Goal: Transaction & Acquisition: Download file/media

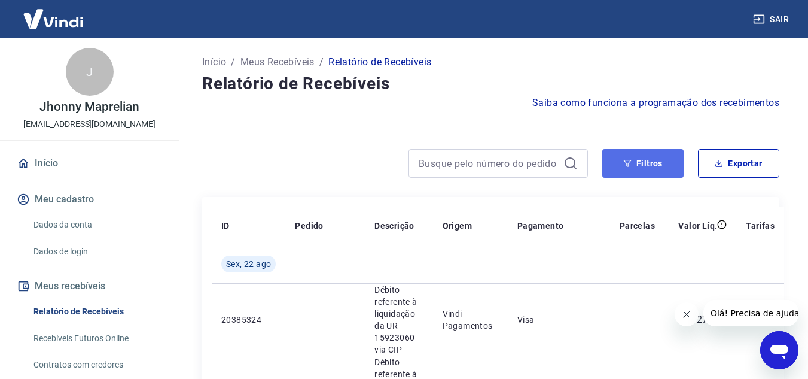
click at [653, 153] on button "Filtros" at bounding box center [642, 163] width 81 height 29
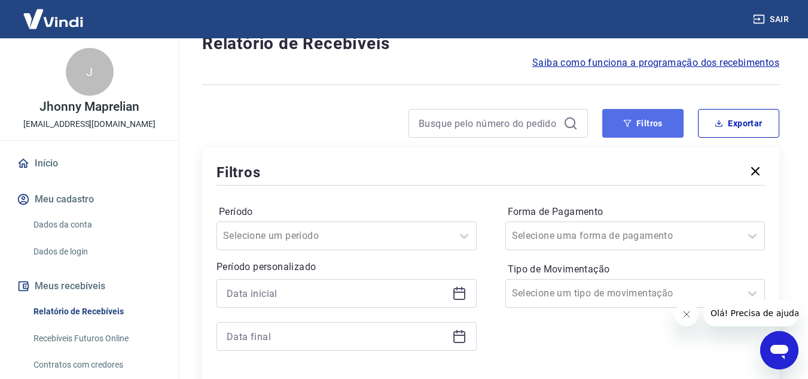
scroll to position [120, 0]
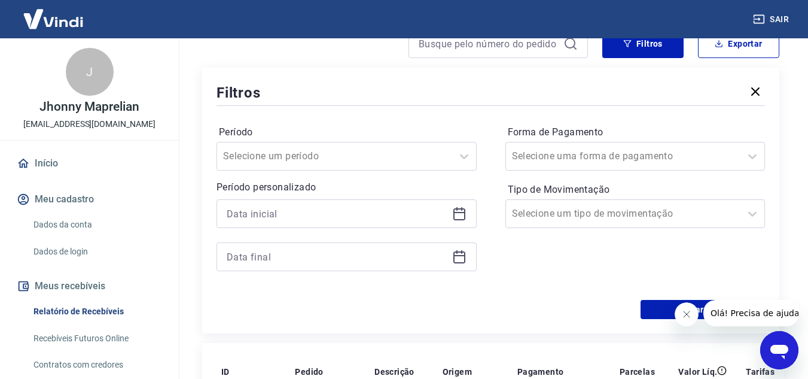
click at [467, 211] on div at bounding box center [347, 213] width 260 height 29
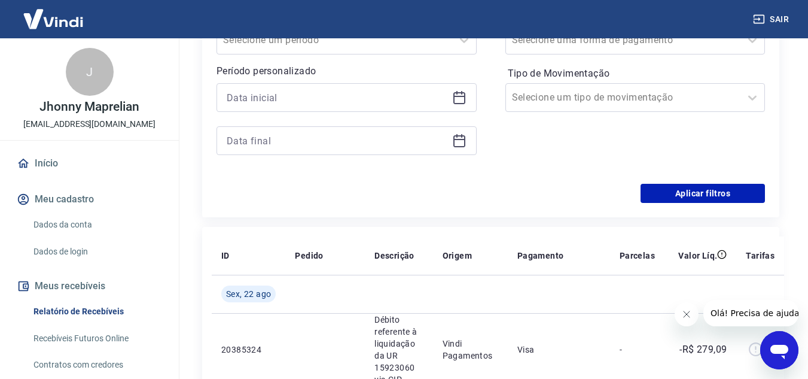
scroll to position [239, 0]
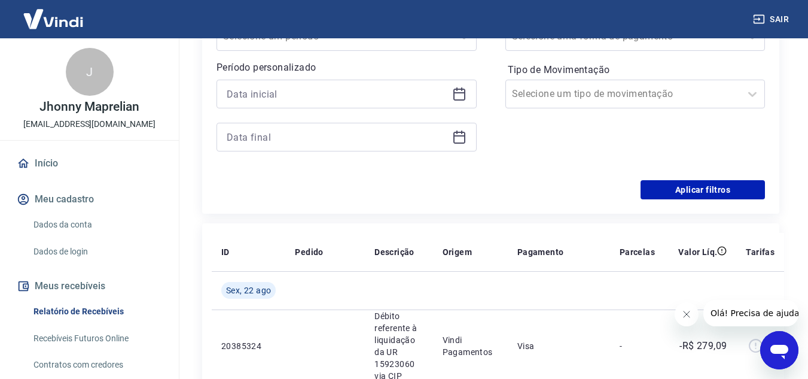
click at [460, 94] on icon at bounding box center [459, 94] width 14 height 14
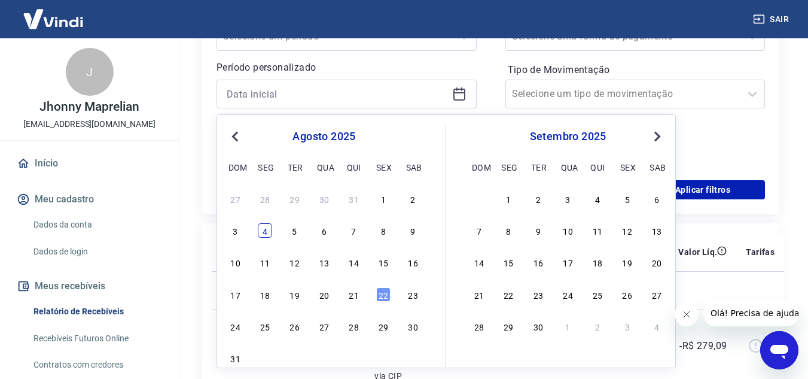
click at [264, 232] on div "4" at bounding box center [265, 230] width 14 height 14
type input "[DATE]"
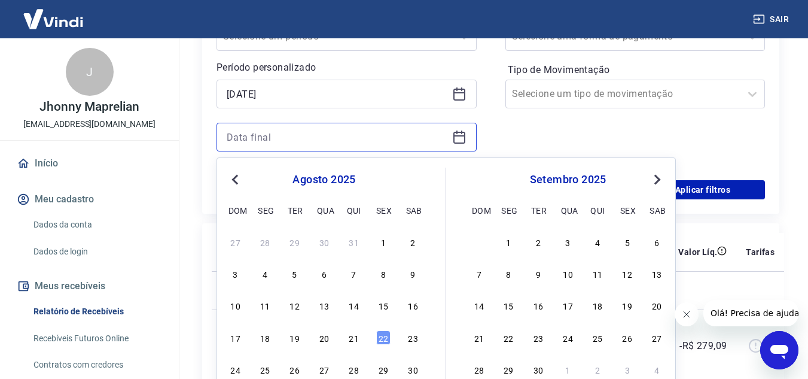
click at [428, 143] on input at bounding box center [337, 137] width 221 height 18
drag, startPoint x: 383, startPoint y: 339, endPoint x: 636, endPoint y: 231, distance: 274.4
click at [383, 338] on div "22" at bounding box center [383, 337] width 14 height 14
type input "[DATE]"
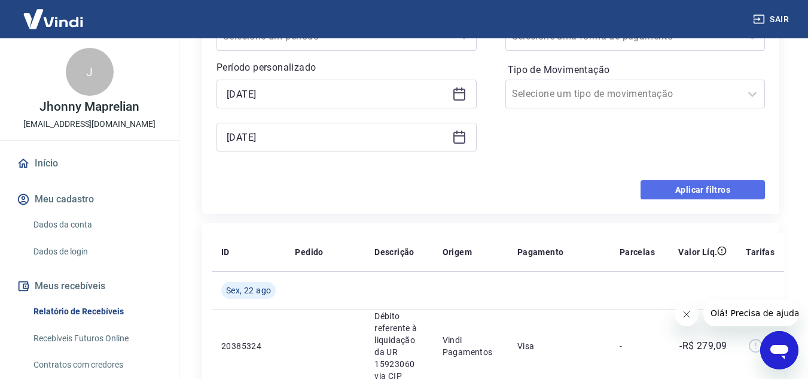
click at [702, 189] on button "Aplicar filtros" at bounding box center [703, 189] width 124 height 19
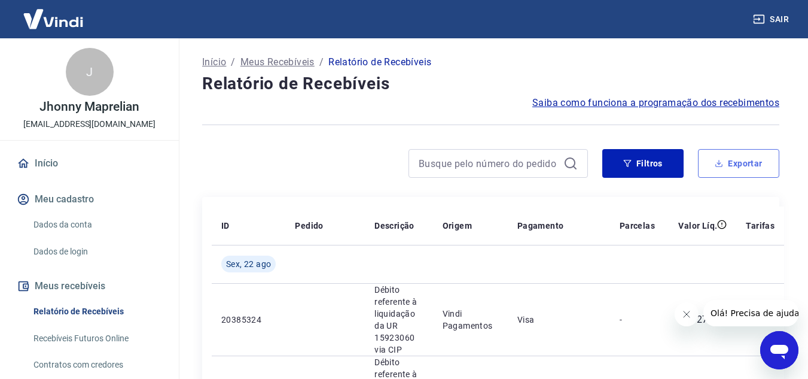
click at [751, 166] on button "Exportar" at bounding box center [738, 163] width 81 height 29
type input "[DATE]"
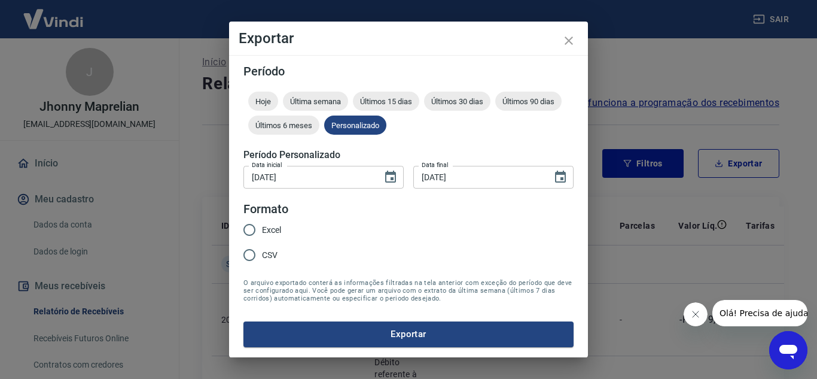
click at [274, 224] on span "Excel" at bounding box center [271, 230] width 19 height 13
click at [262, 224] on input "Excel" at bounding box center [249, 229] width 25 height 25
radio input "true"
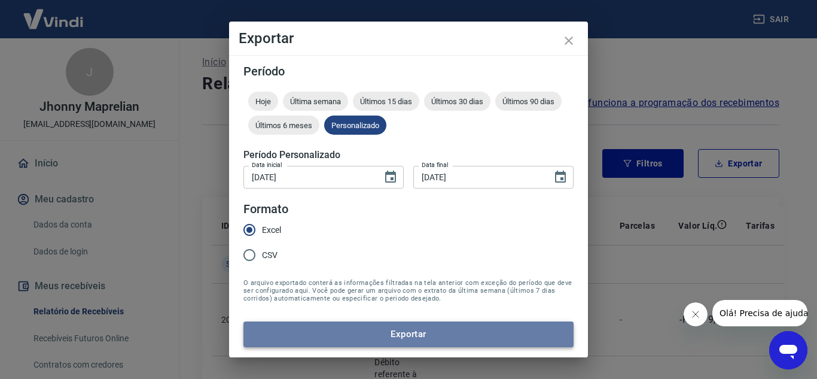
click at [355, 331] on button "Exportar" at bounding box center [408, 333] width 330 height 25
